Goal: Communication & Community: Participate in discussion

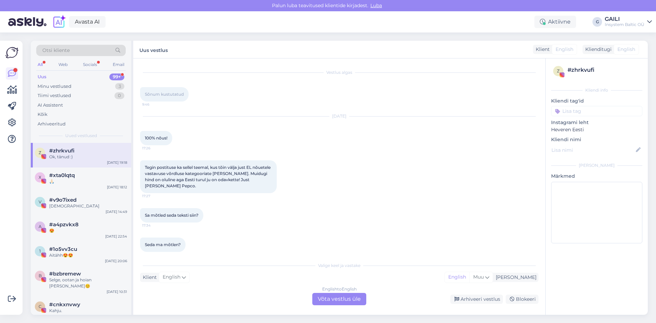
scroll to position [1524, 0]
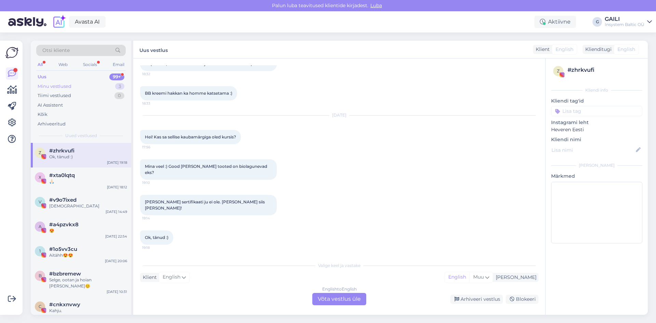
click at [70, 85] on div "Minu vestlused" at bounding box center [55, 86] width 34 height 7
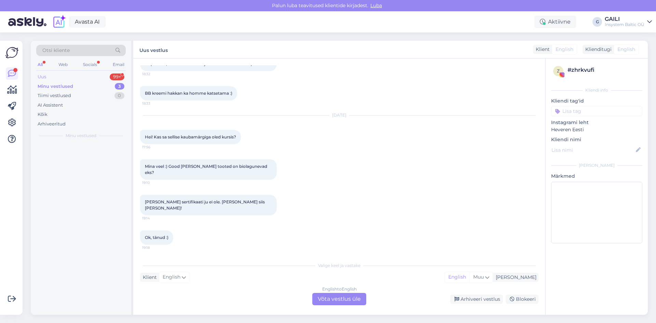
click at [74, 77] on div "Uus 99+" at bounding box center [81, 77] width 90 height 10
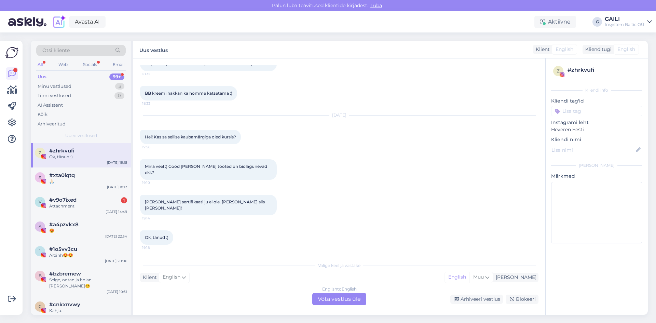
click at [67, 76] on div "Uus 99+" at bounding box center [81, 77] width 90 height 10
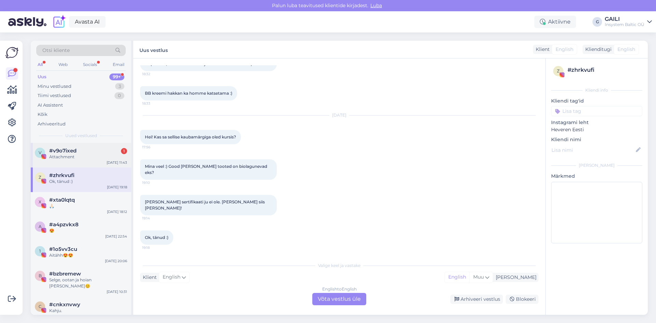
click at [77, 155] on div "Attachment" at bounding box center [88, 157] width 78 height 6
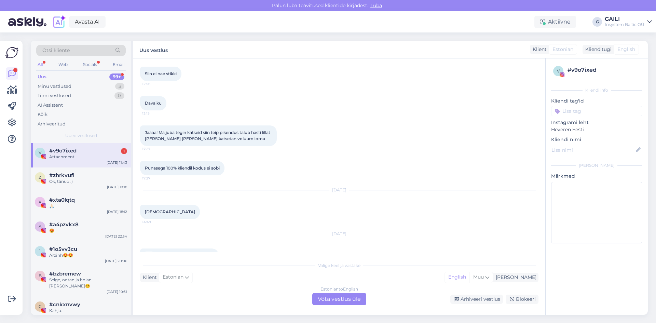
scroll to position [1505, 0]
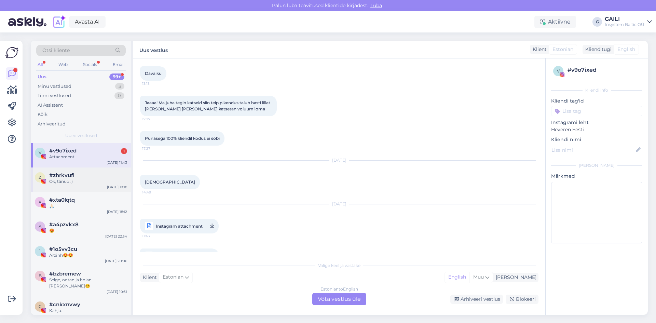
click at [69, 176] on span "#zhrkvufi" at bounding box center [61, 175] width 25 height 6
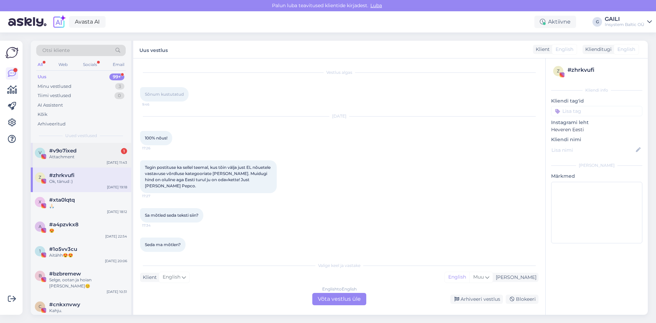
scroll to position [1504, 0]
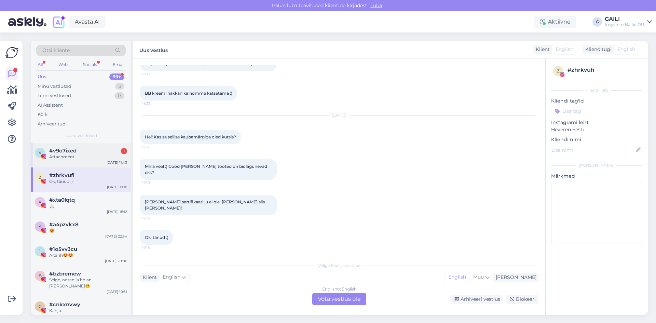
click at [80, 154] on div "Attachment" at bounding box center [88, 157] width 78 height 6
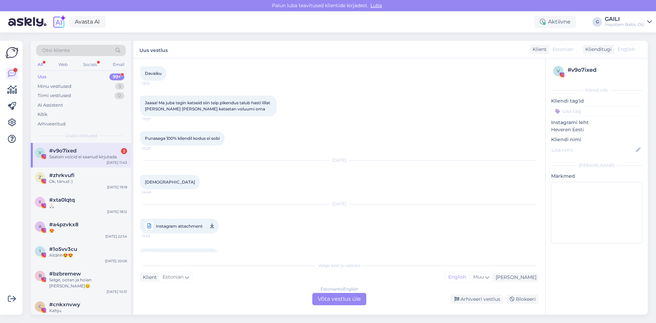
scroll to position [1564, 0]
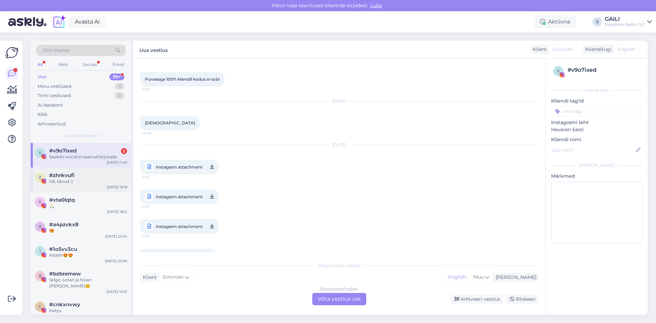
click at [66, 182] on div "Ok, tänud :)" at bounding box center [88, 181] width 78 height 6
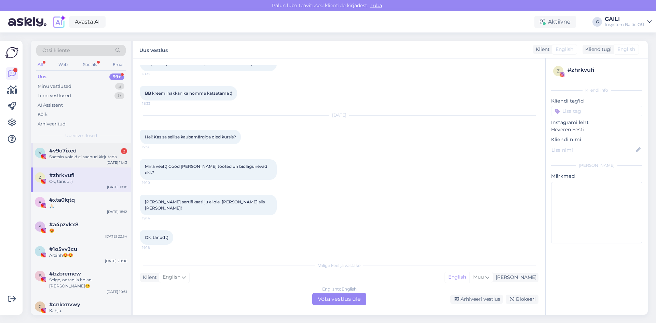
click at [77, 157] on div "Saatsin voicid ei saanud kirjutada" at bounding box center [88, 157] width 78 height 6
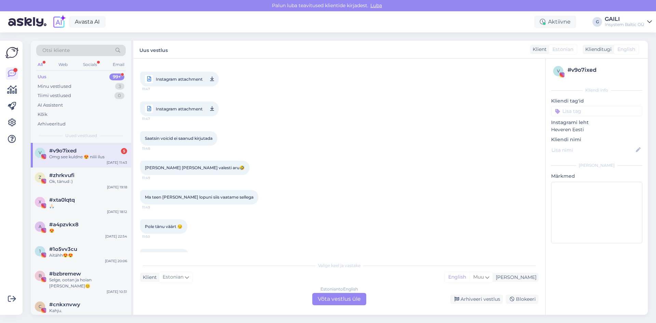
scroll to position [1711, 0]
click at [81, 178] on div "Ok, tänud :)" at bounding box center [88, 181] width 78 height 6
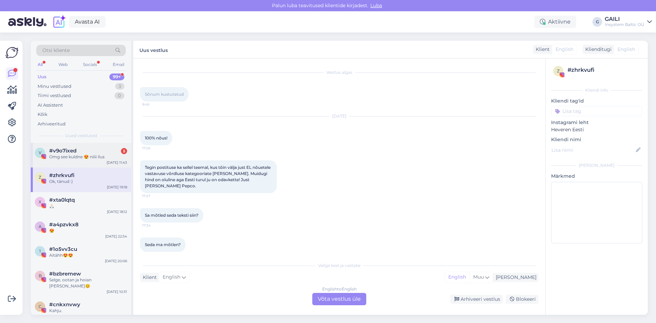
scroll to position [1504, 0]
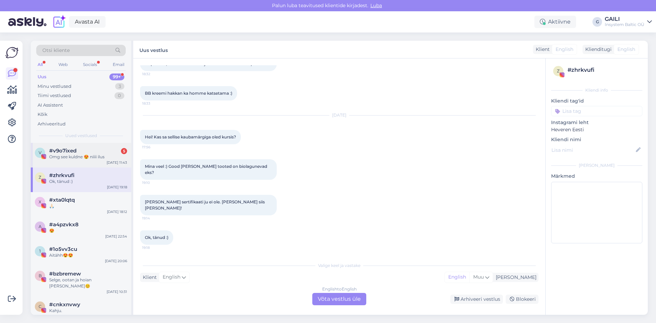
click at [88, 156] on div "Omg see kuldne 😍 niiii ilus" at bounding box center [88, 157] width 78 height 6
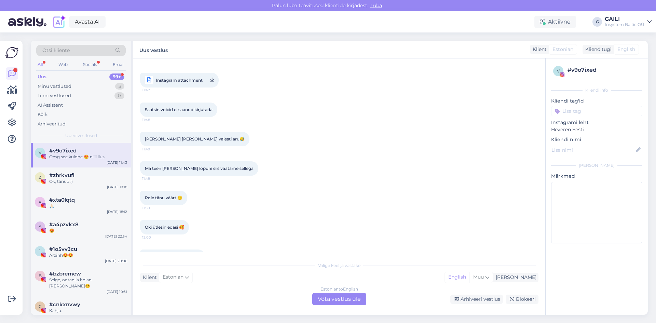
scroll to position [1711, 0]
click at [57, 88] on div "Minu vestlused" at bounding box center [55, 86] width 34 height 7
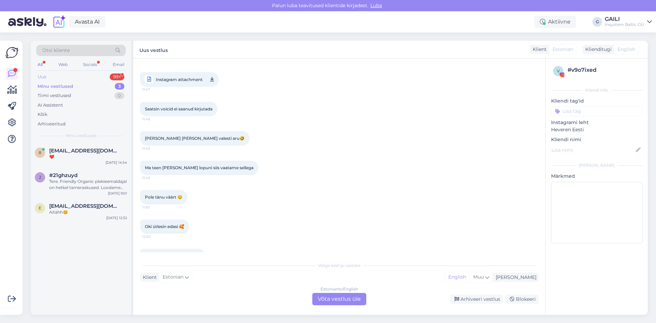
click at [57, 77] on div "Uus 99+" at bounding box center [81, 77] width 90 height 10
